Goal: Task Accomplishment & Management: Use online tool/utility

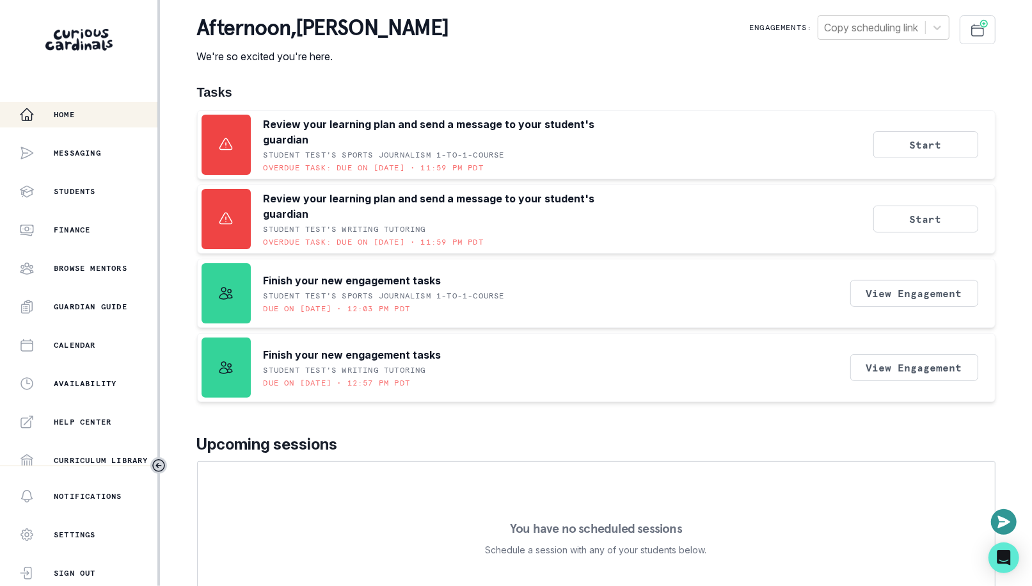
scroll to position [237, 0]
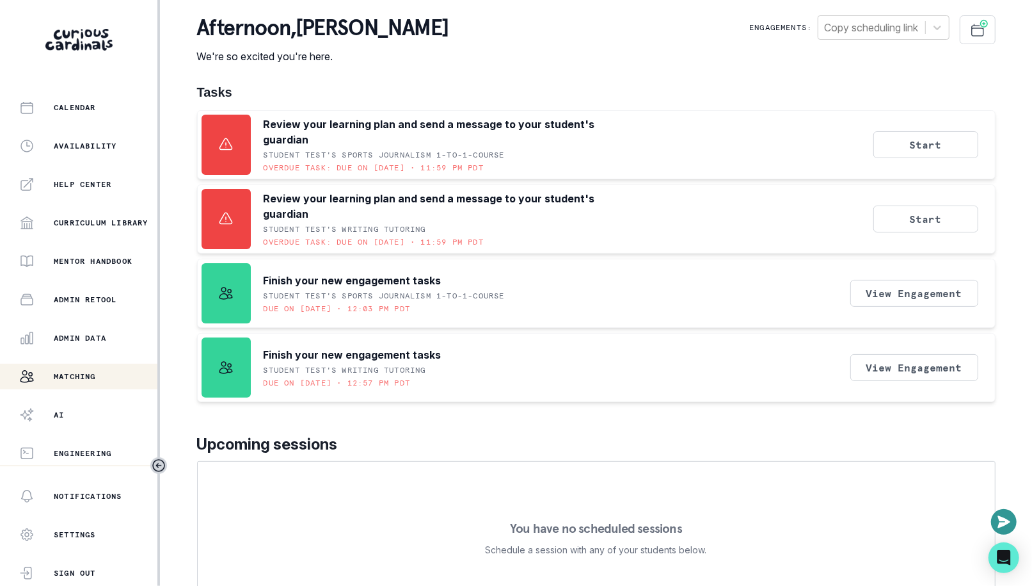
click at [84, 374] on p "Matching" at bounding box center [75, 376] width 42 height 10
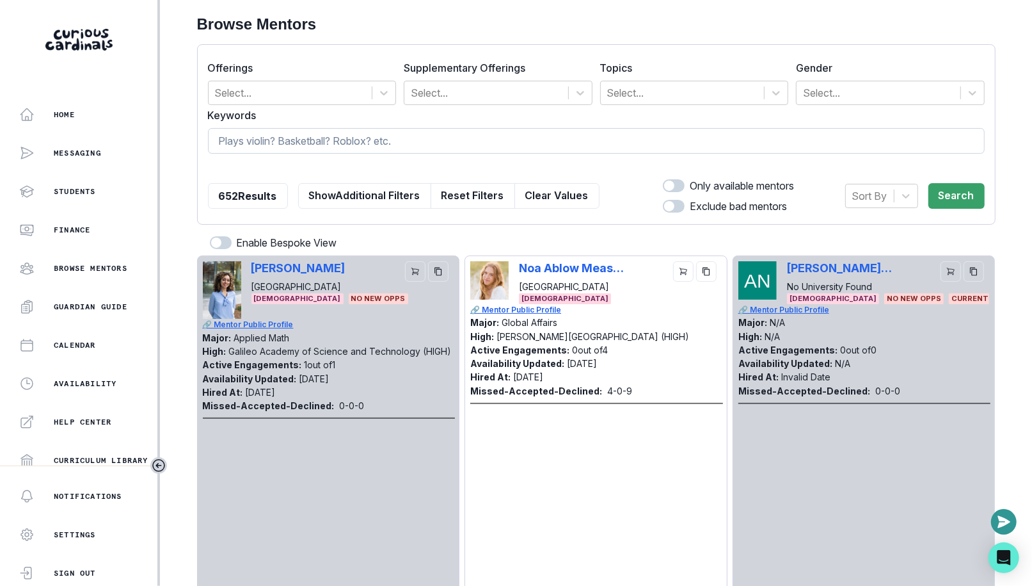
click at [485, 151] on input at bounding box center [596, 141] width 777 height 26
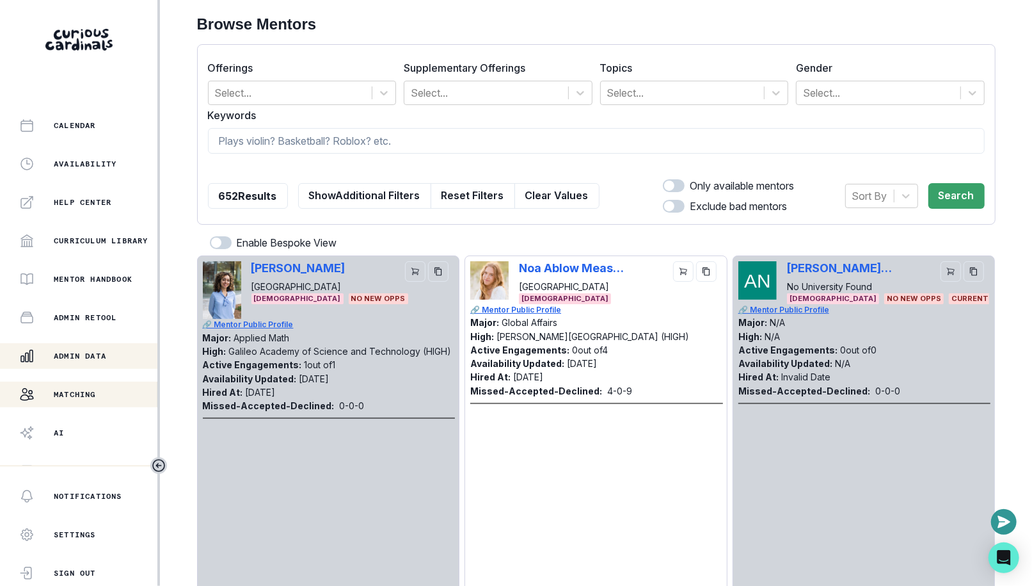
click at [90, 364] on button "Admin Data" at bounding box center [78, 356] width 157 height 26
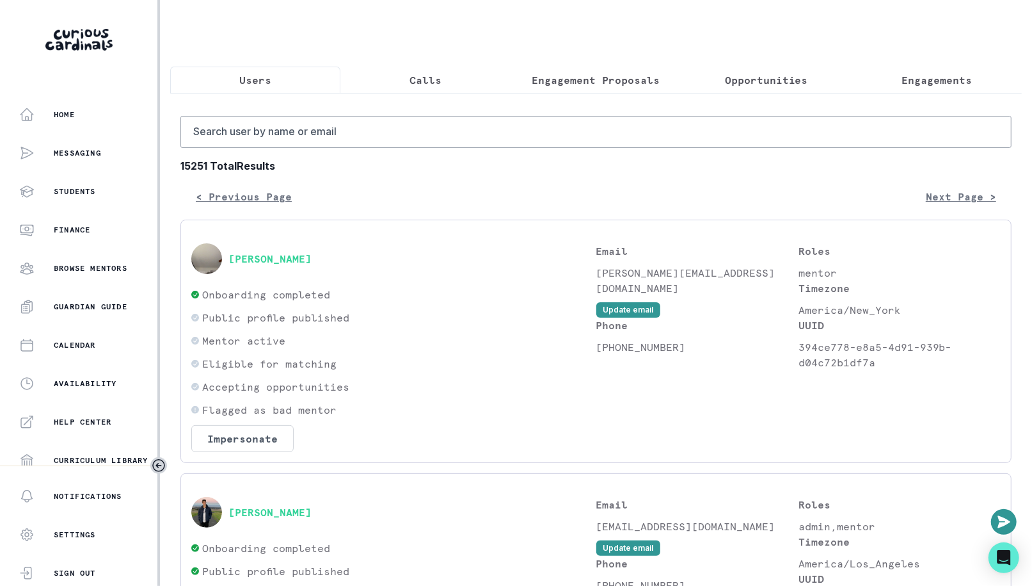
click at [588, 76] on p "Engagement Proposals" at bounding box center [597, 79] width 128 height 15
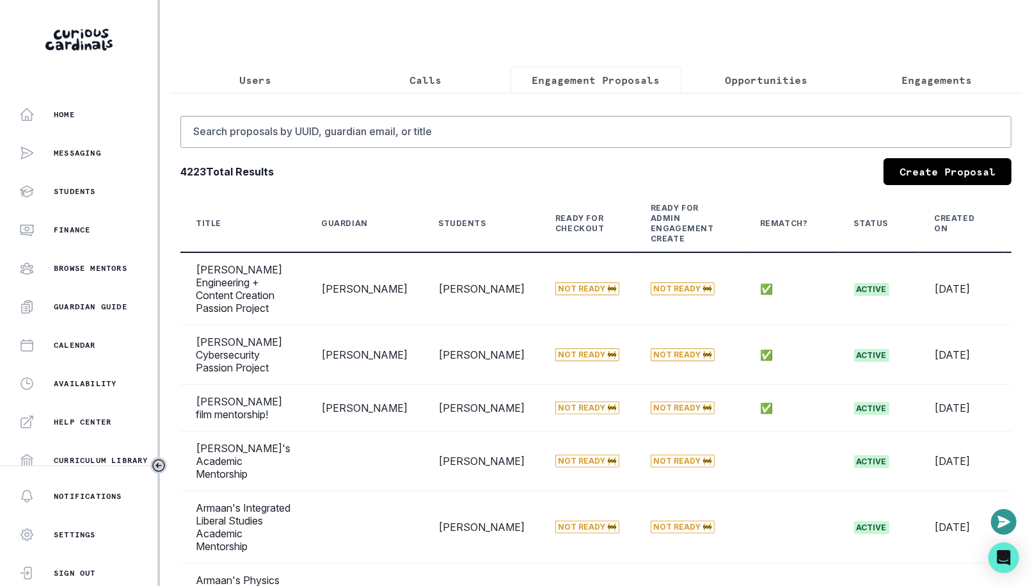
click at [264, 73] on p "Users" at bounding box center [255, 79] width 32 height 15
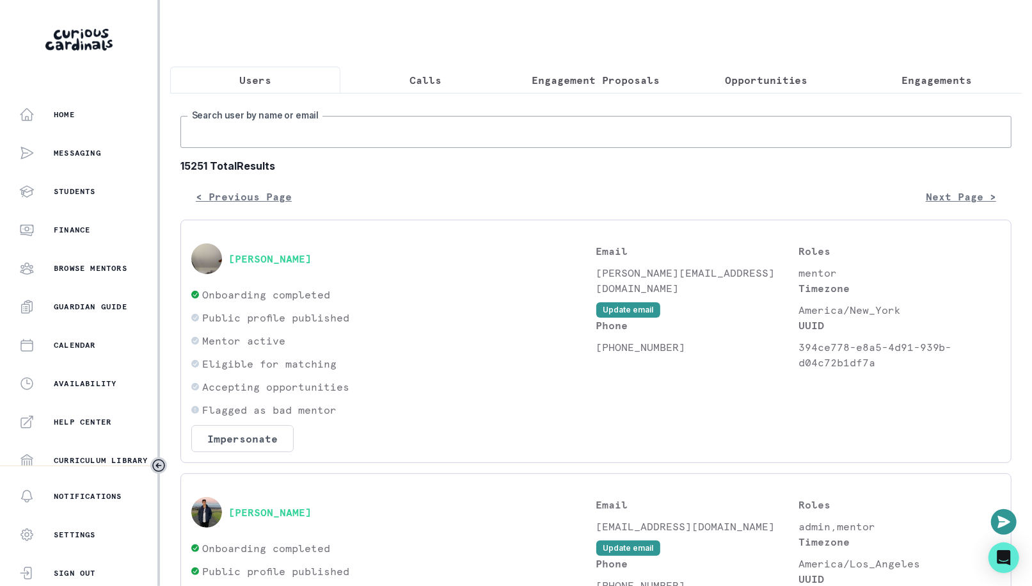
click at [328, 131] on input "Search user by name or email" at bounding box center [595, 132] width 831 height 32
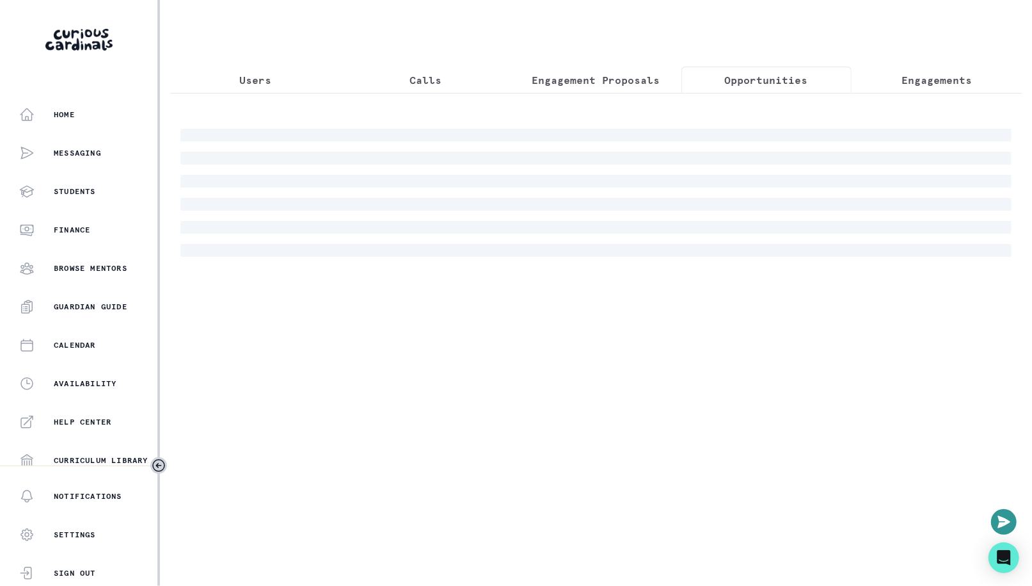
click at [766, 80] on p "Opportunities" at bounding box center [766, 79] width 83 height 15
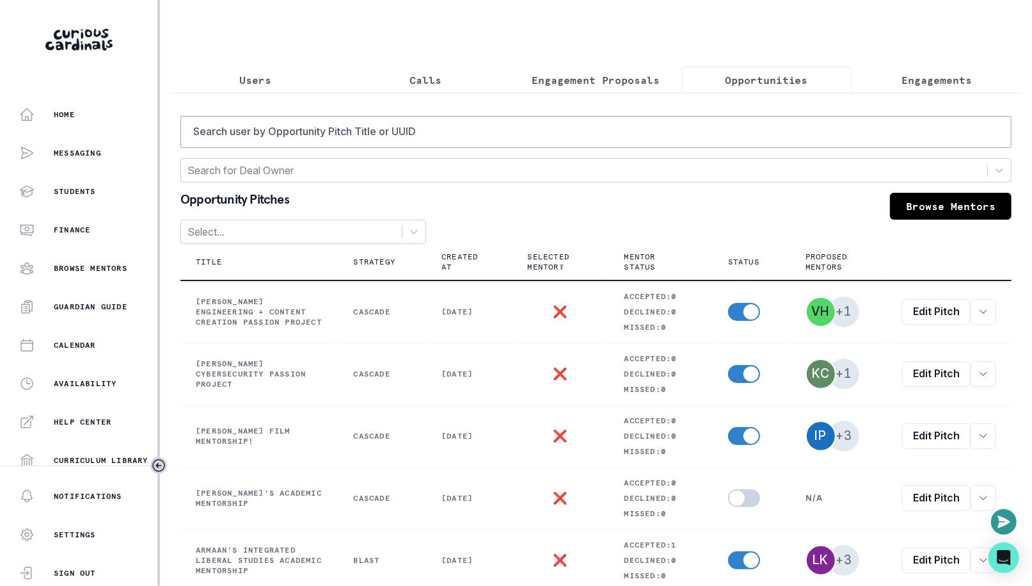
click at [904, 80] on p "Engagements" at bounding box center [937, 79] width 70 height 15
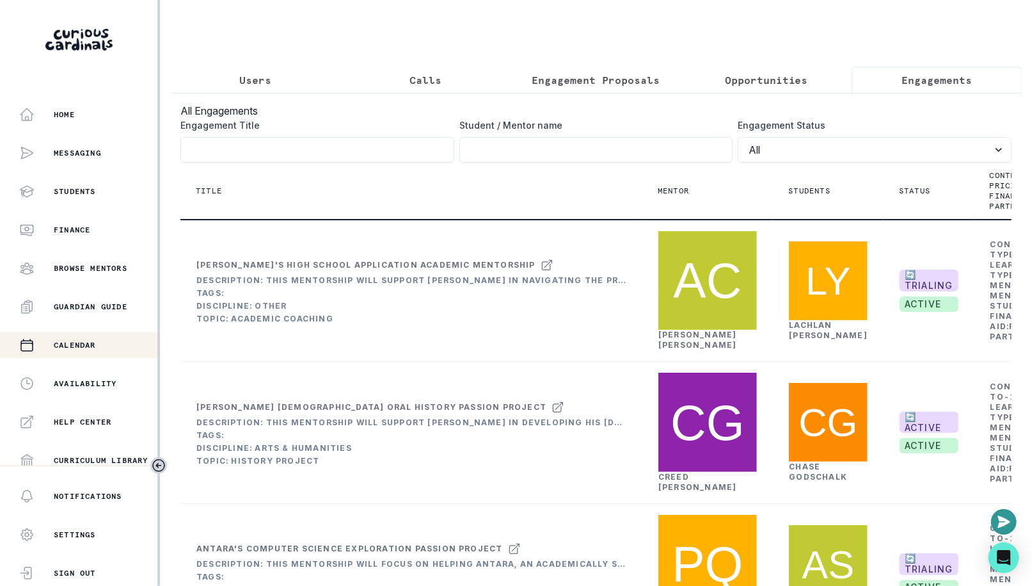
scroll to position [237, 0]
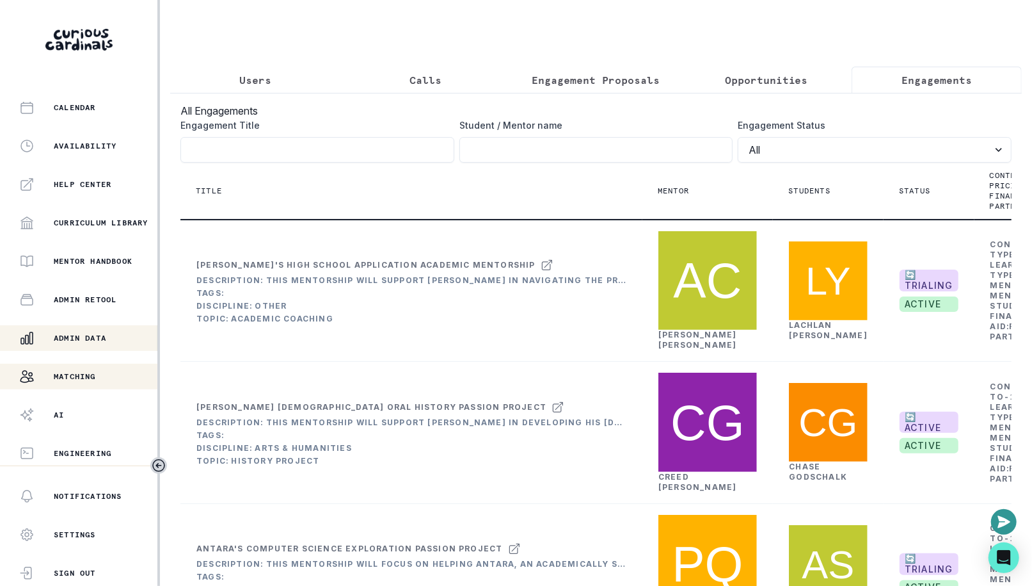
click at [86, 370] on div "Matching" at bounding box center [88, 376] width 138 height 15
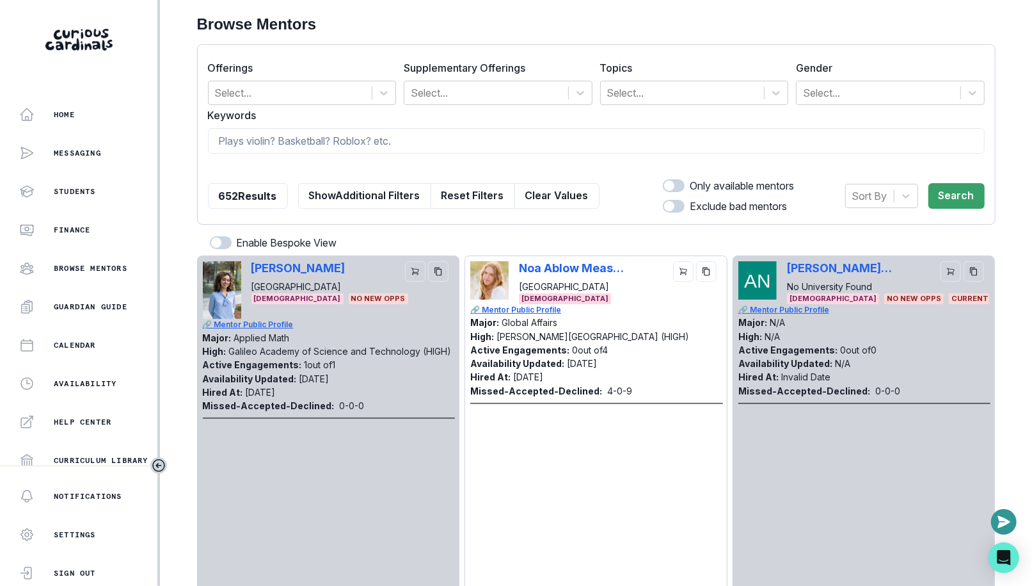
click at [103, 98] on aside "Home Messaging Students Finance Browse Mentors Guardian Guide Calendar Availabi…" at bounding box center [80, 293] width 160 height 586
click at [103, 109] on div "Home" at bounding box center [88, 114] width 138 height 15
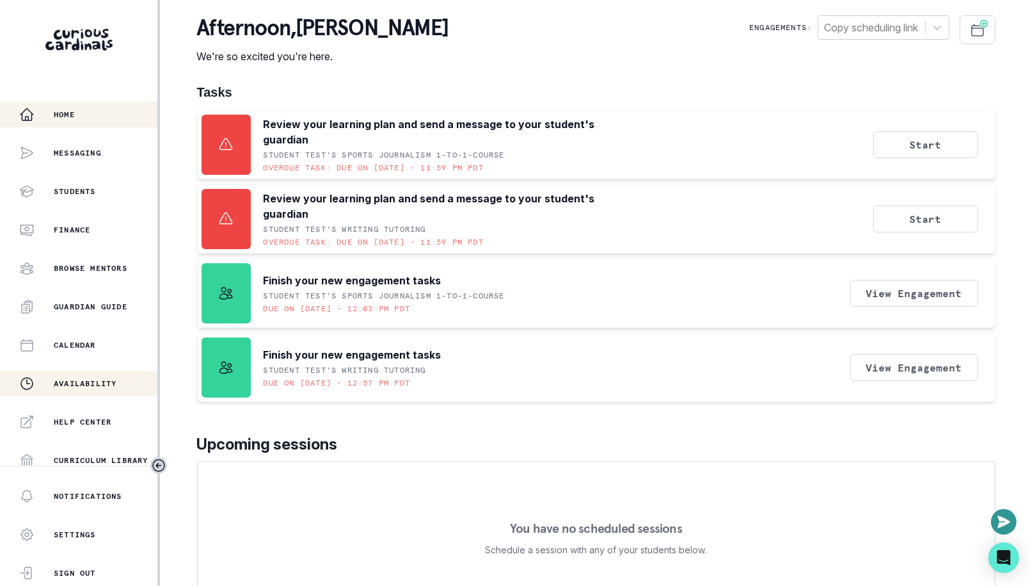
scroll to position [237, 0]
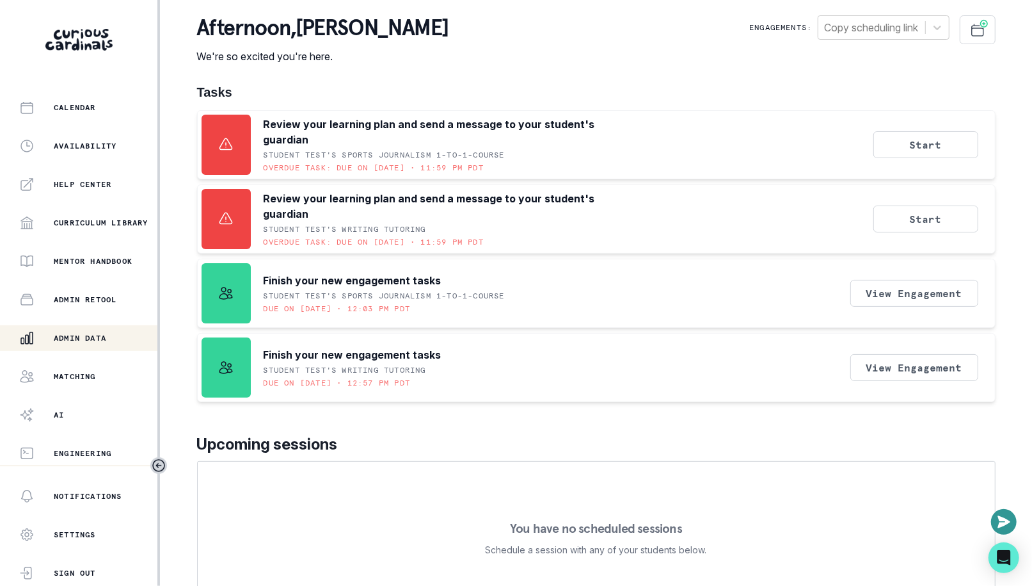
click at [93, 339] on p "Admin Data" at bounding box center [80, 338] width 52 height 10
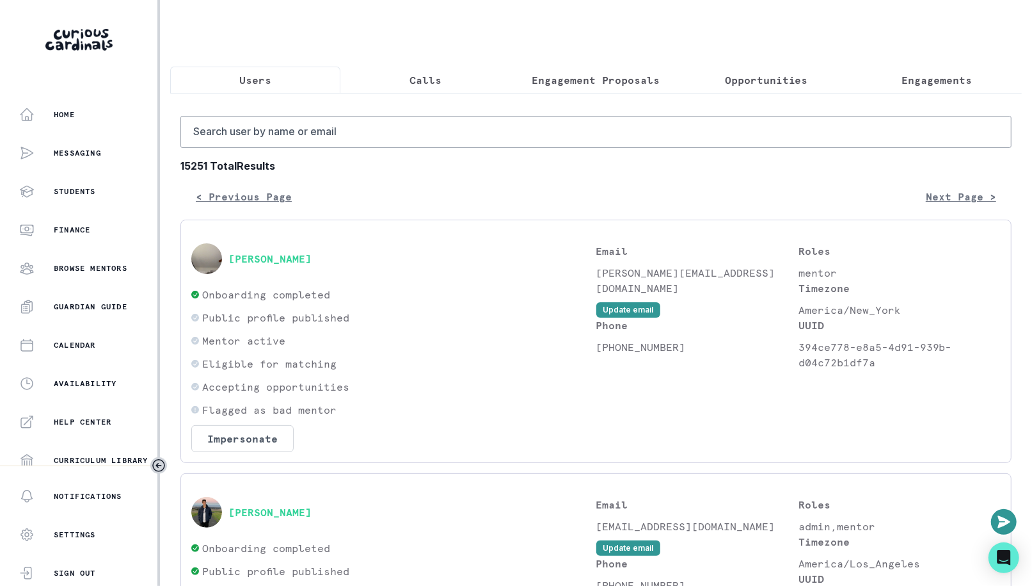
click at [924, 74] on p "Engagements" at bounding box center [937, 79] width 70 height 15
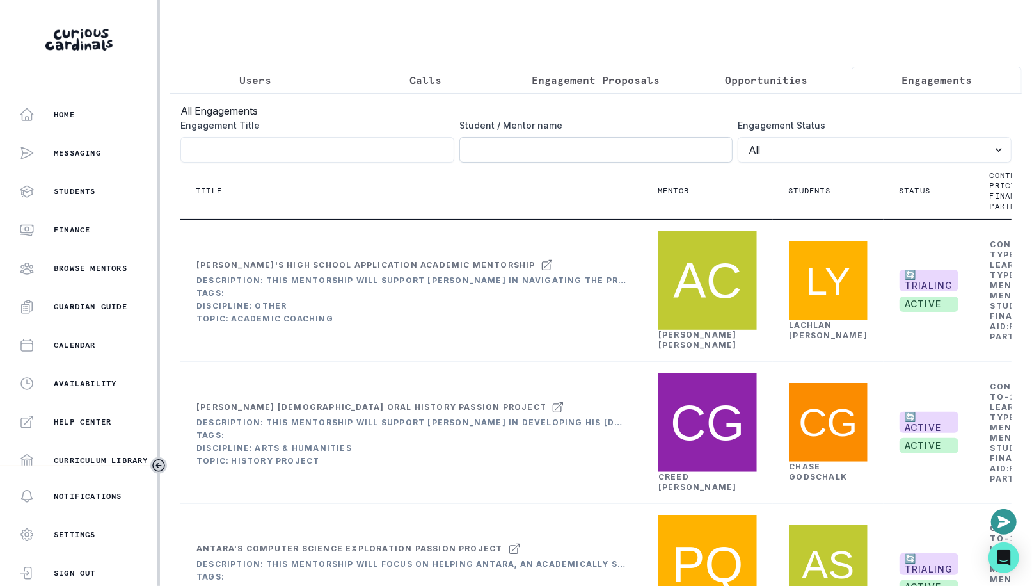
click at [667, 151] on input "Engagement Title" at bounding box center [597, 150] width 274 height 26
type input "[PERSON_NAME]"
click button "submit" at bounding box center [0, 0] width 0 height 0
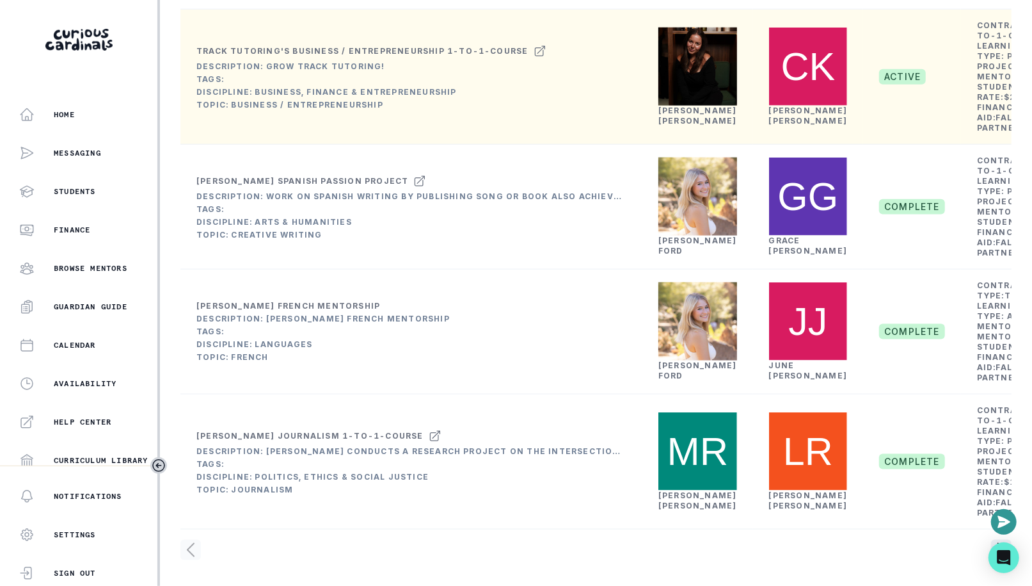
click at [354, 56] on div "Track Tutoring's Business / Entrepreneurship 1-to-1-course" at bounding box center [362, 51] width 332 height 10
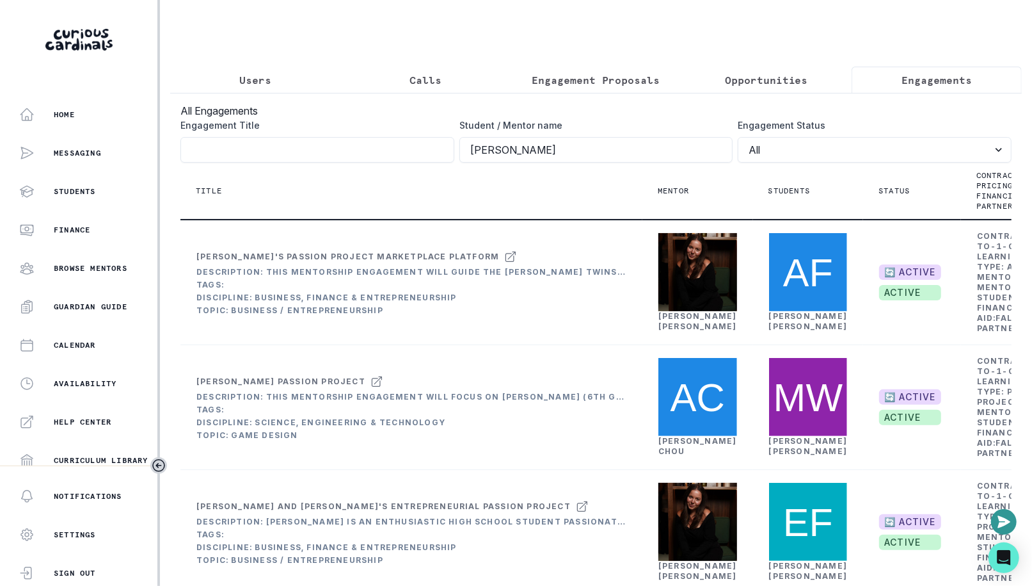
click at [262, 70] on button "Users" at bounding box center [255, 80] width 170 height 27
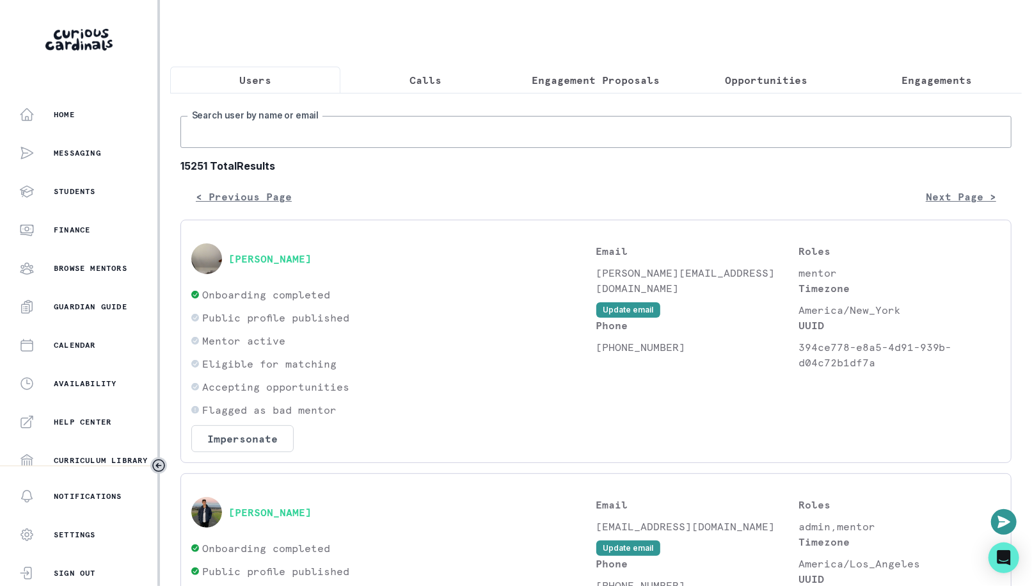
click at [330, 127] on input "Search user by name or email" at bounding box center [595, 132] width 831 height 32
type input "j"
type input "mackenzie gra"
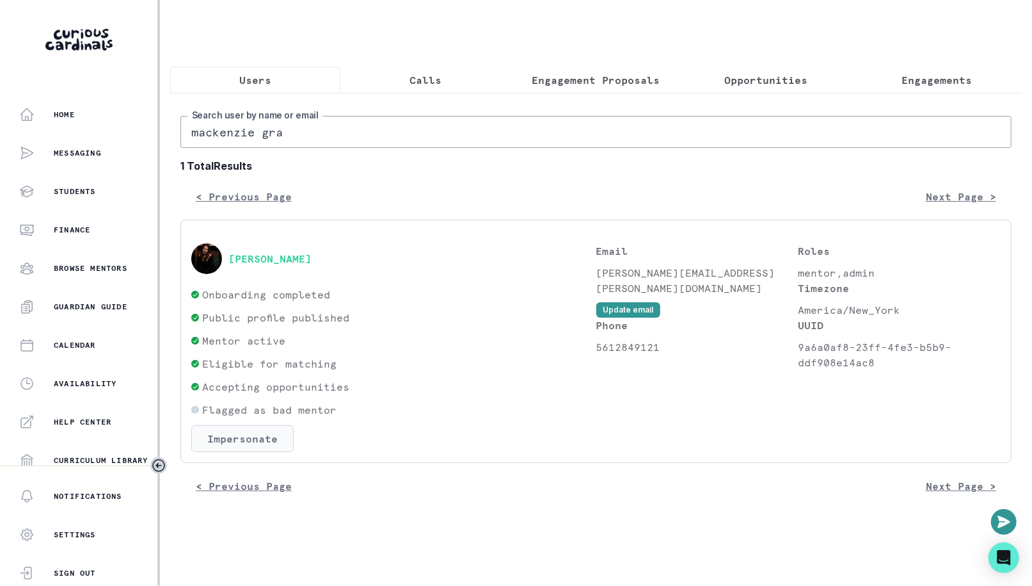
click at [264, 444] on button "Impersonate" at bounding box center [242, 438] width 102 height 27
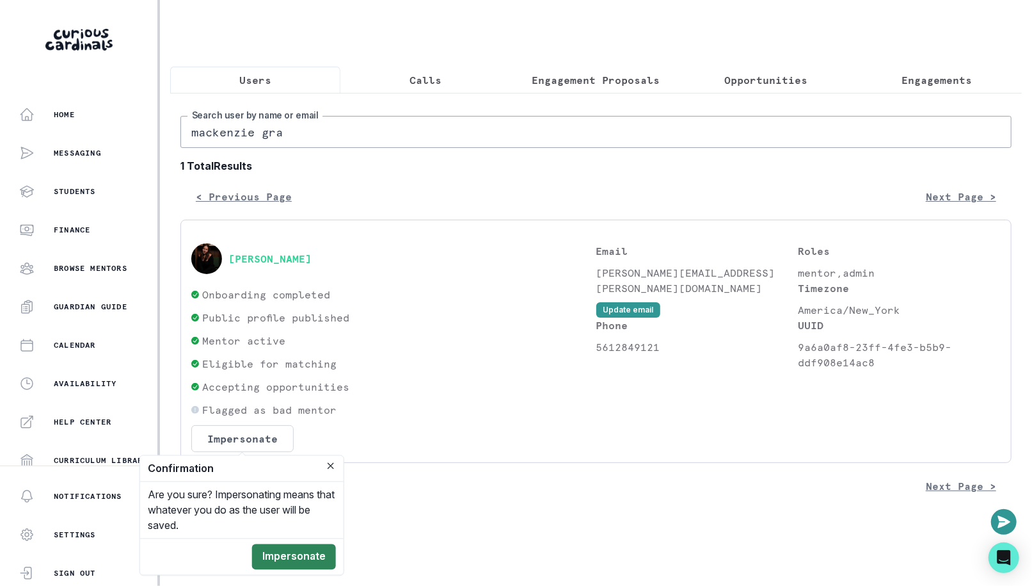
click at [288, 547] on button "Impersonate" at bounding box center [294, 557] width 84 height 26
